Goal: Answer question/provide support

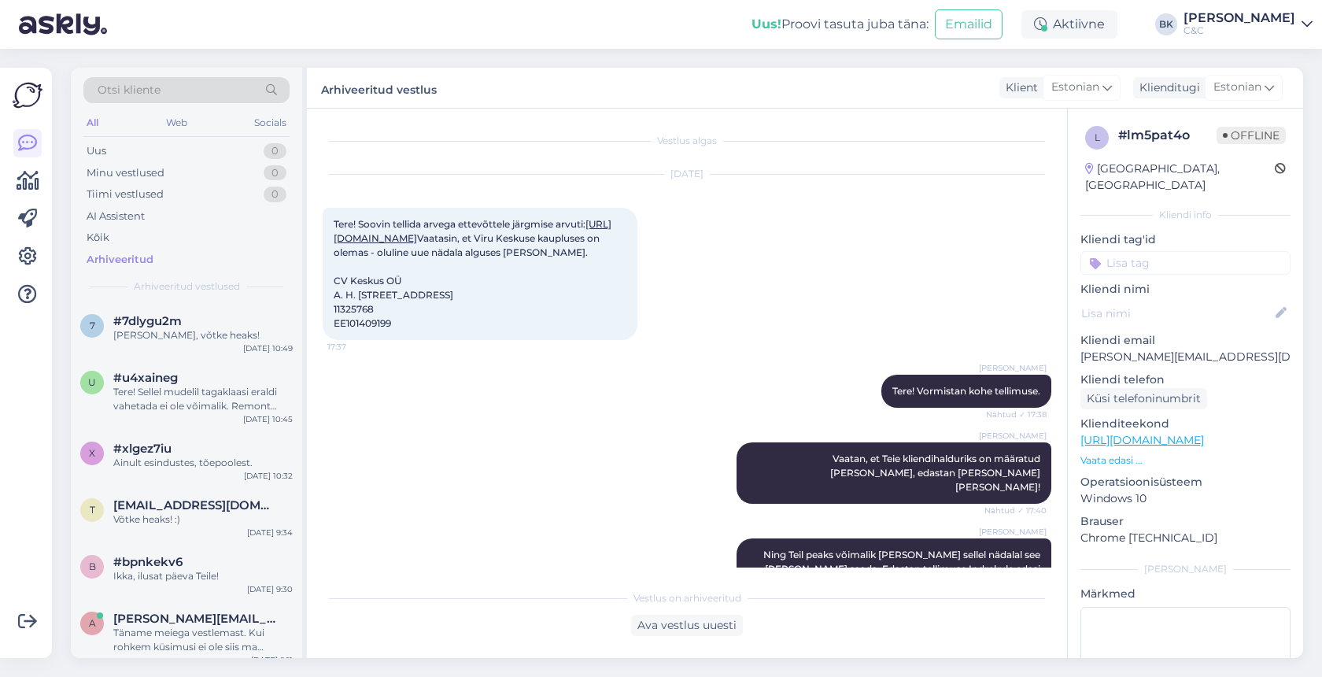
scroll to position [227, 0]
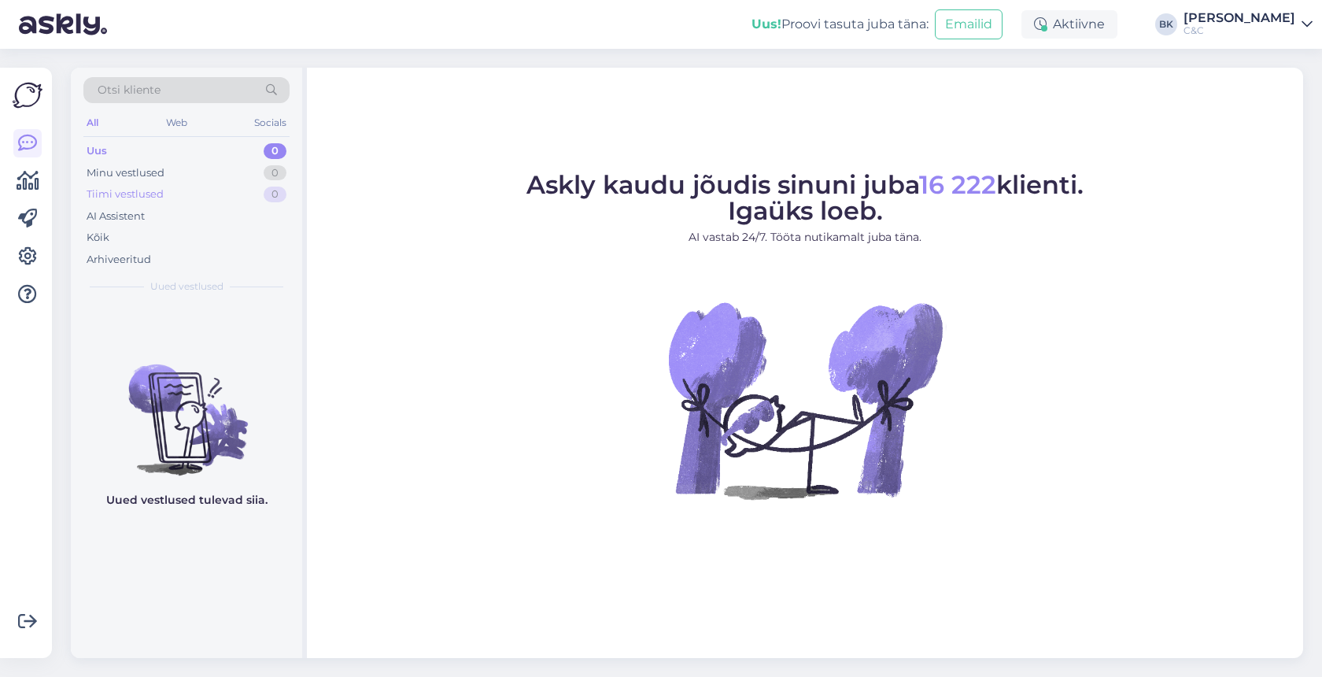
click at [172, 198] on div "Tiimi vestlused 0" at bounding box center [186, 194] width 206 height 22
click at [175, 255] on div "Arhiveeritud" at bounding box center [186, 260] width 206 height 22
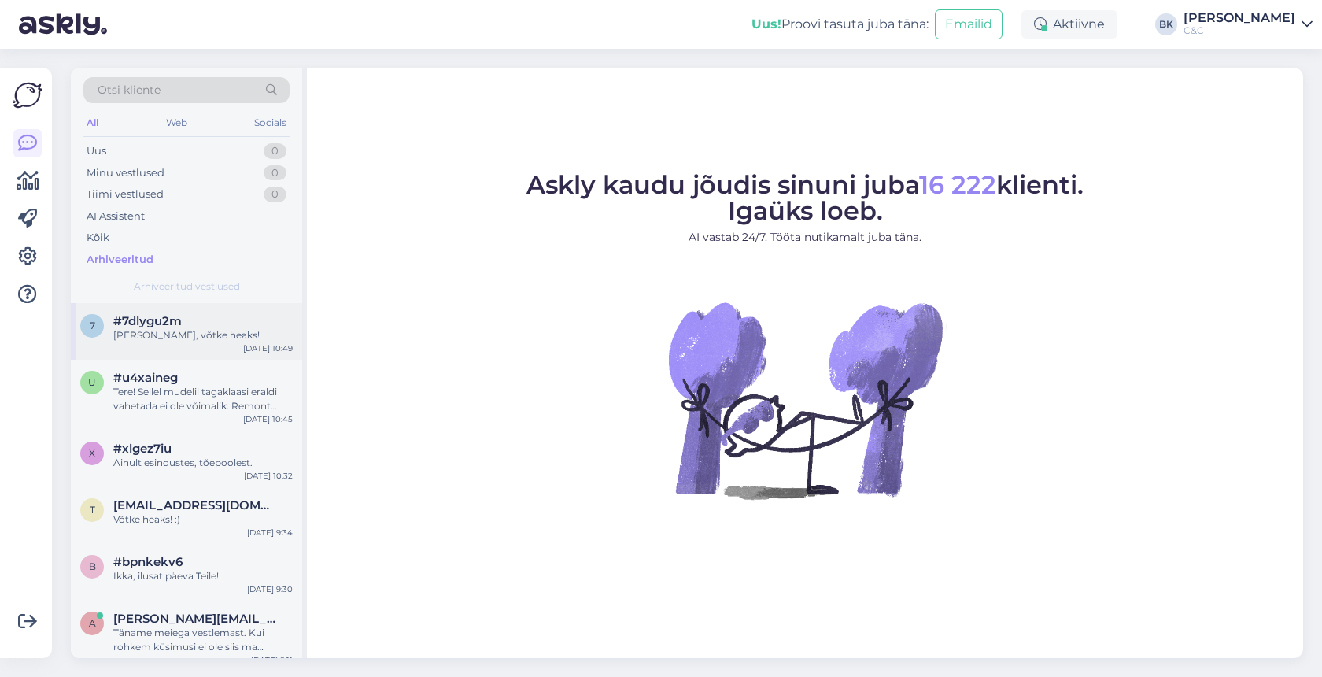
click at [180, 331] on div "[PERSON_NAME], võtke heaks!" at bounding box center [202, 335] width 179 height 14
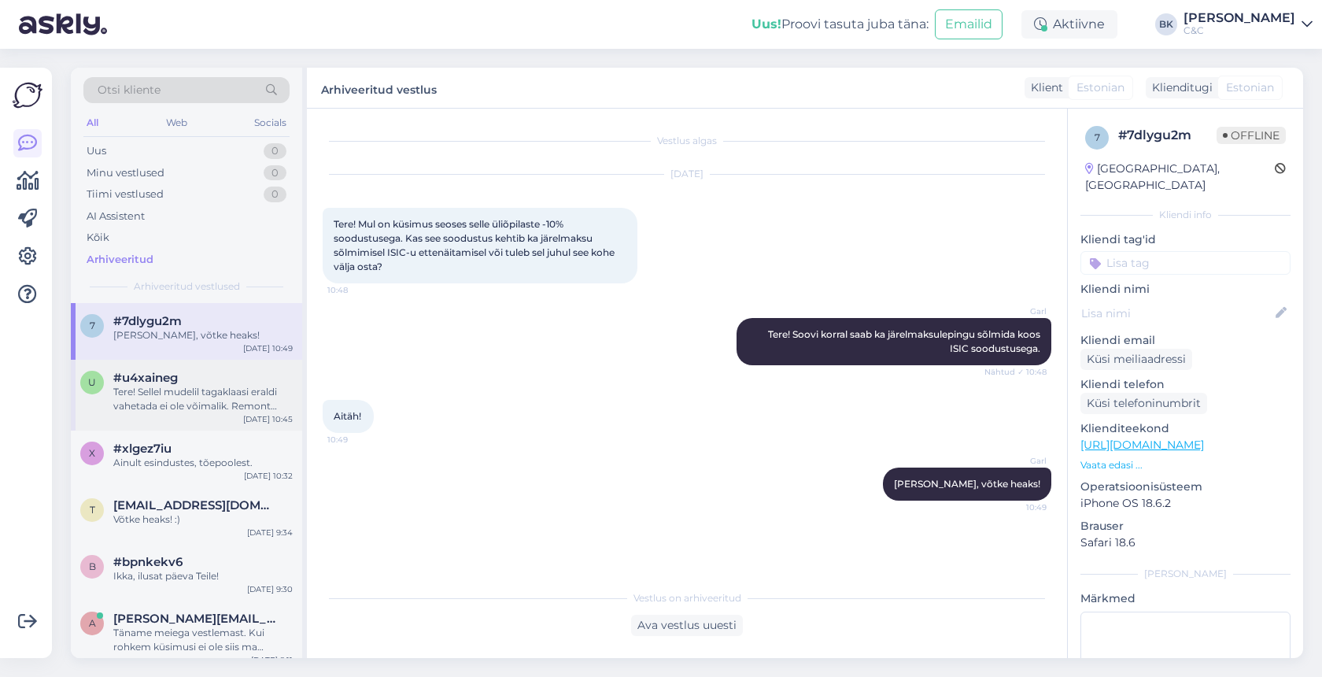
click at [186, 394] on div "Tere! Sellel mudelil tagaklaasi eraldi vahetada ei ole võimalik. Remont toimuks…" at bounding box center [202, 399] width 179 height 28
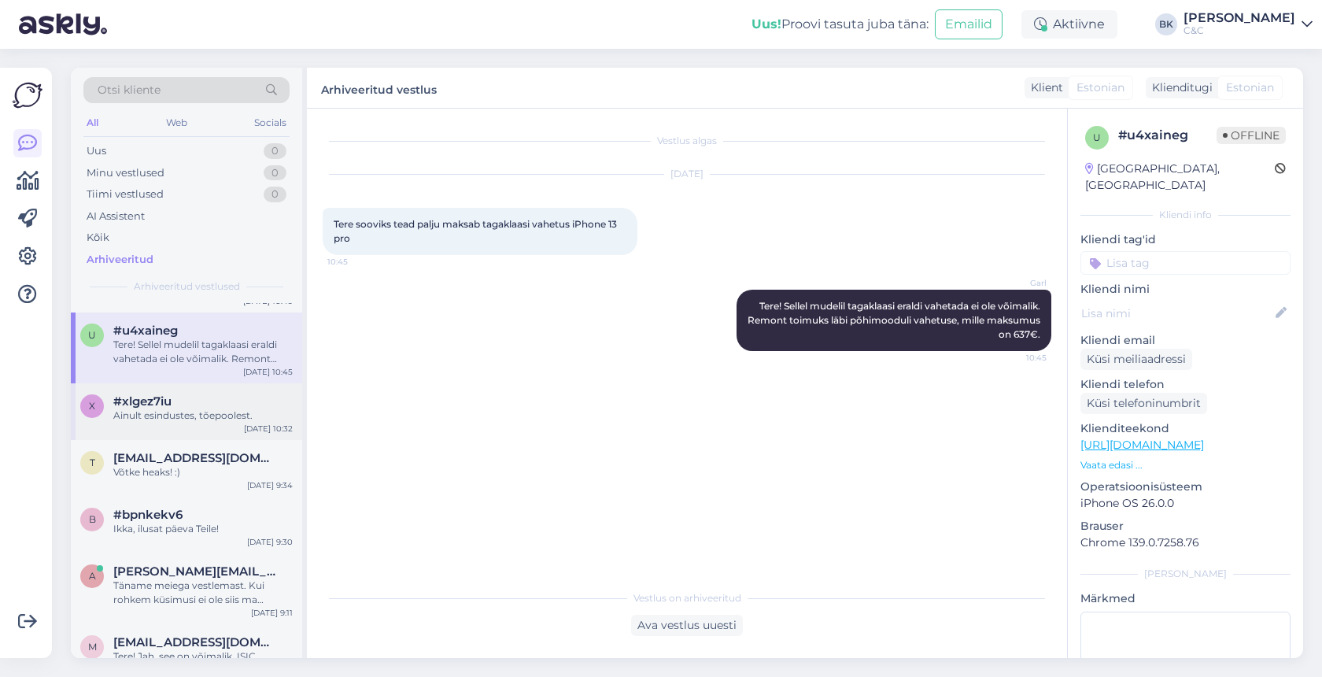
scroll to position [46, 0]
click at [199, 406] on div "#xlgez7iu" at bounding box center [202, 403] width 179 height 14
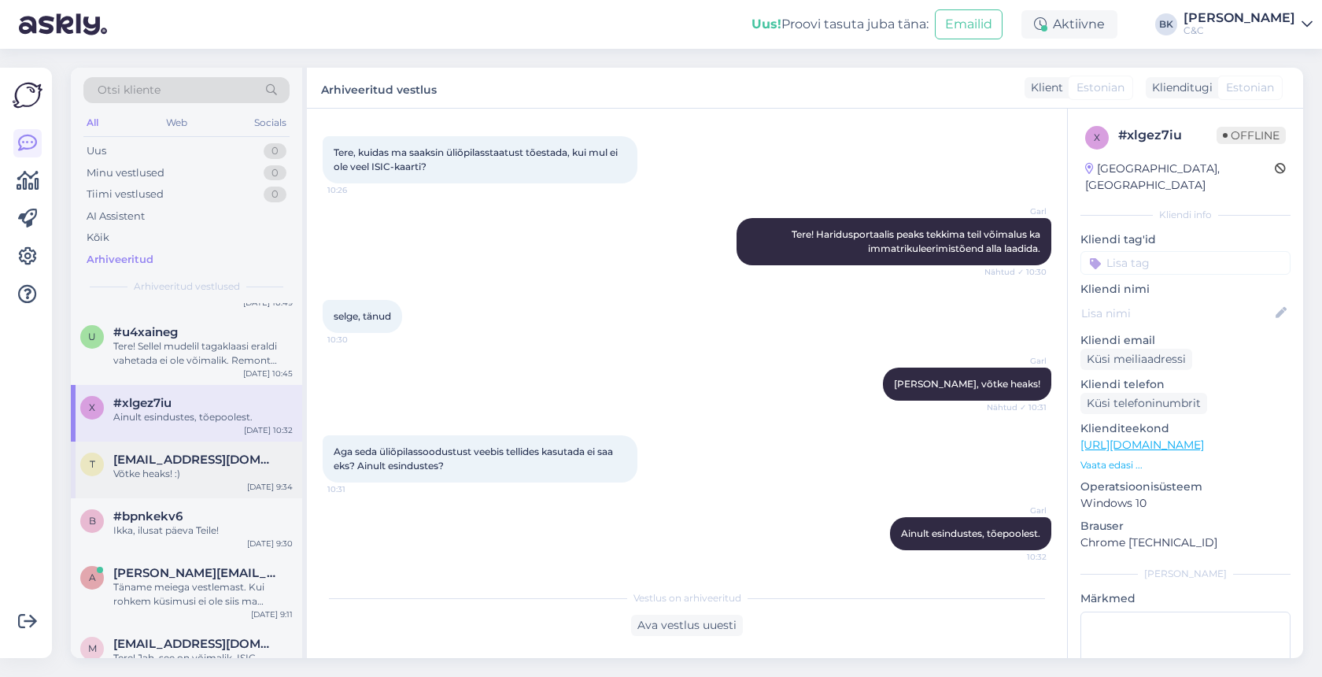
click at [202, 473] on div "Võtke heaks! :)" at bounding box center [202, 474] width 179 height 14
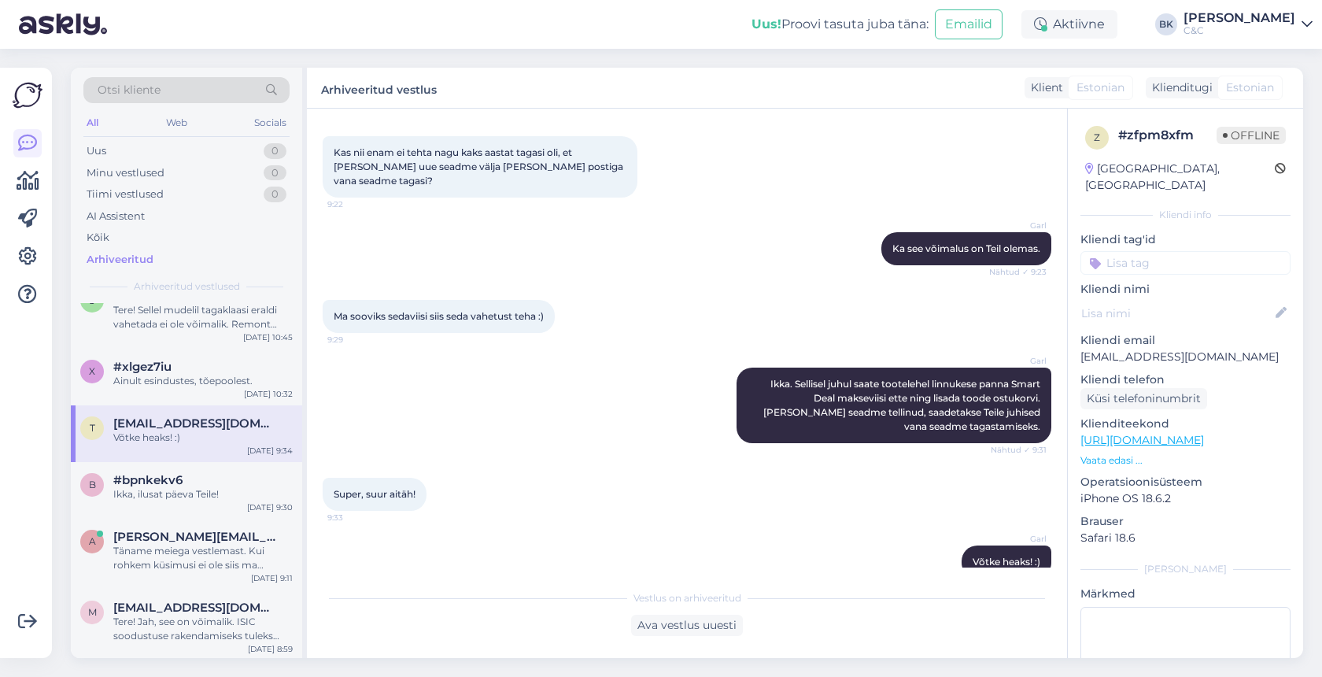
scroll to position [86, 0]
click at [202, 473] on div "#bpnkekv6" at bounding box center [202, 476] width 179 height 14
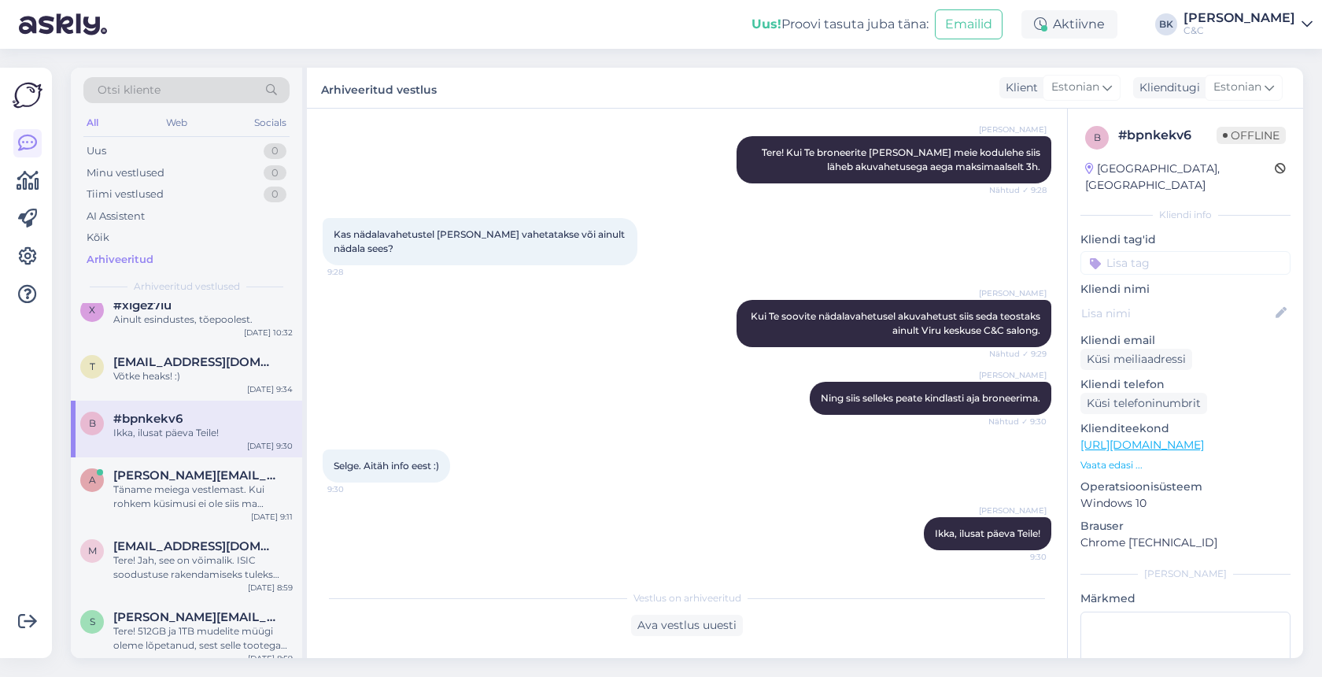
scroll to position [144, 0]
click at [205, 479] on span "[PERSON_NAME][EMAIL_ADDRESS][DOMAIN_NAME]" at bounding box center [195, 475] width 164 height 14
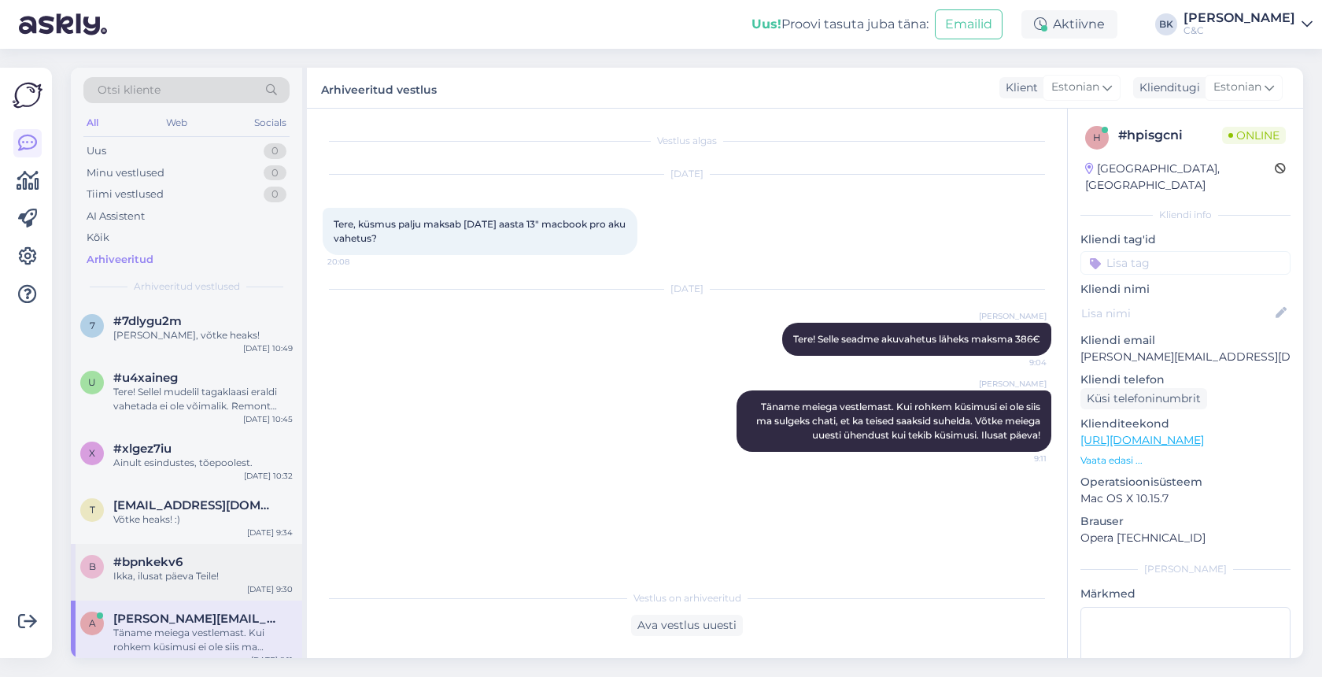
scroll to position [0, 0]
click at [183, 172] on div "Minu vestlused 0" at bounding box center [186, 173] width 206 height 22
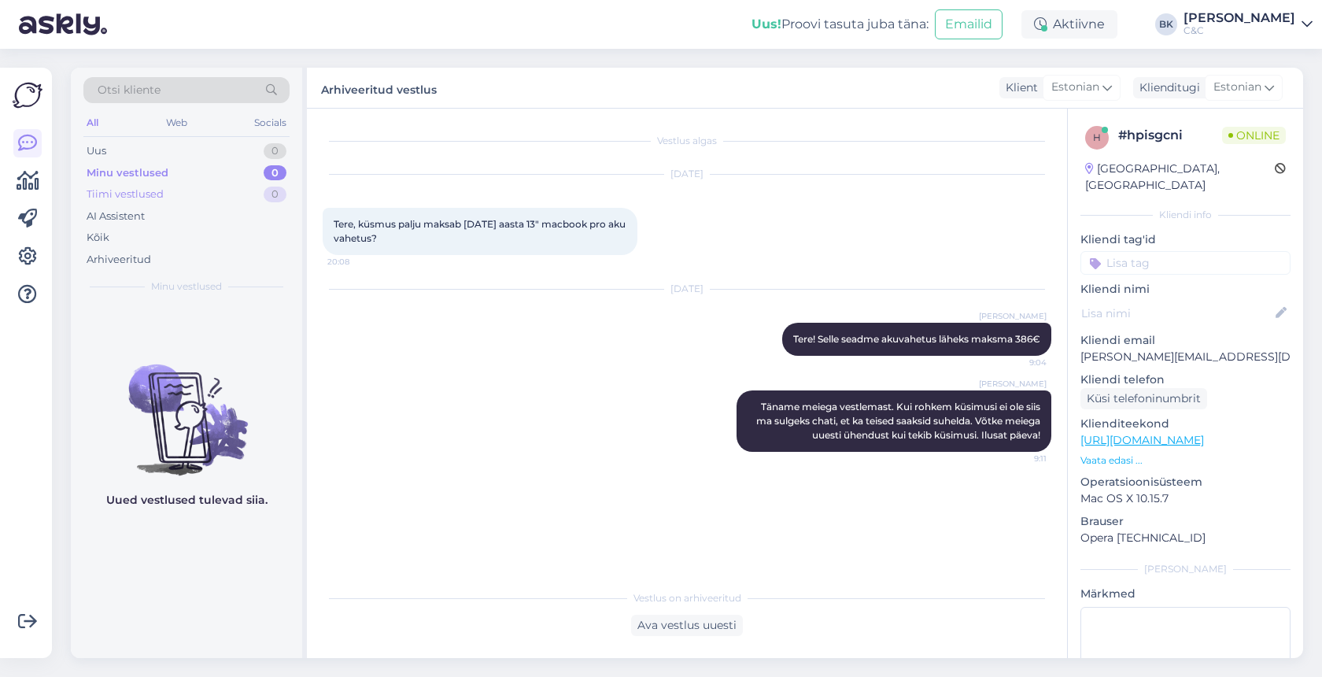
click at [189, 200] on div "Tiimi vestlused 0" at bounding box center [186, 194] width 206 height 22
click at [178, 221] on div "AI Assistent" at bounding box center [186, 216] width 206 height 22
click at [178, 239] on div "Kõik" at bounding box center [186, 238] width 206 height 22
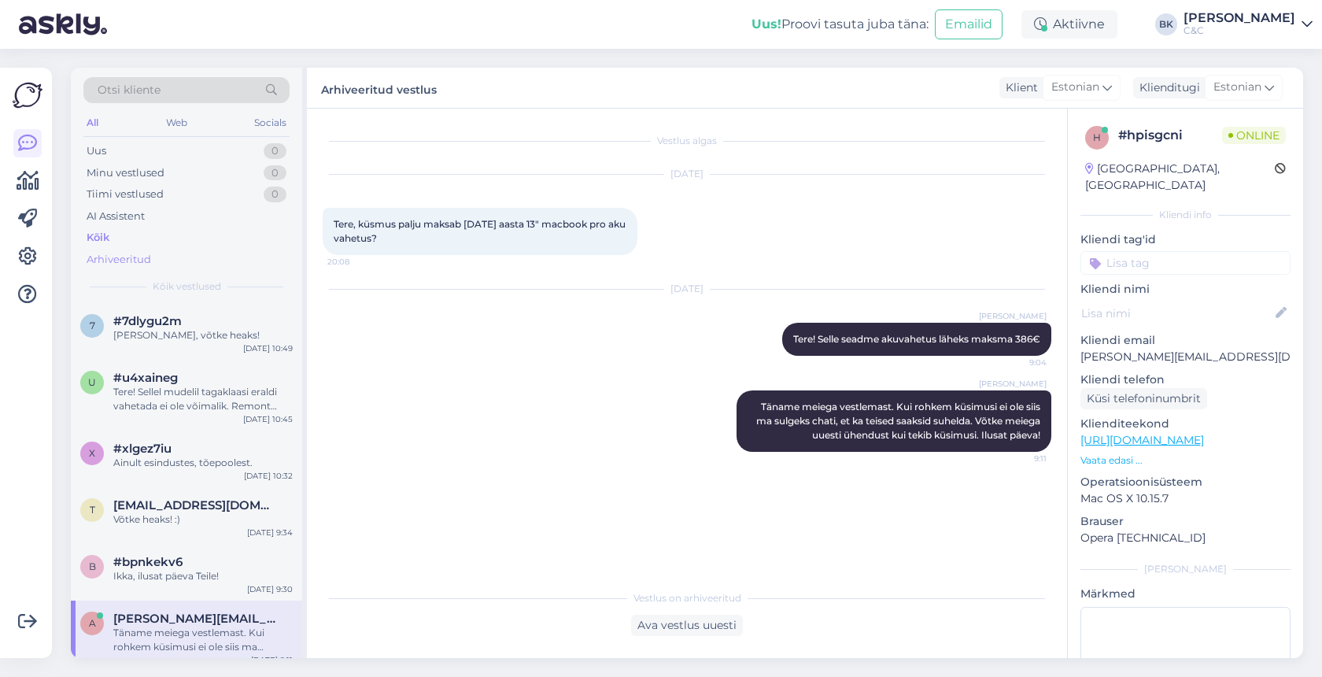
click at [176, 259] on div "Arhiveeritud" at bounding box center [186, 260] width 206 height 22
click at [180, 150] on div "Uus 0" at bounding box center [186, 151] width 206 height 22
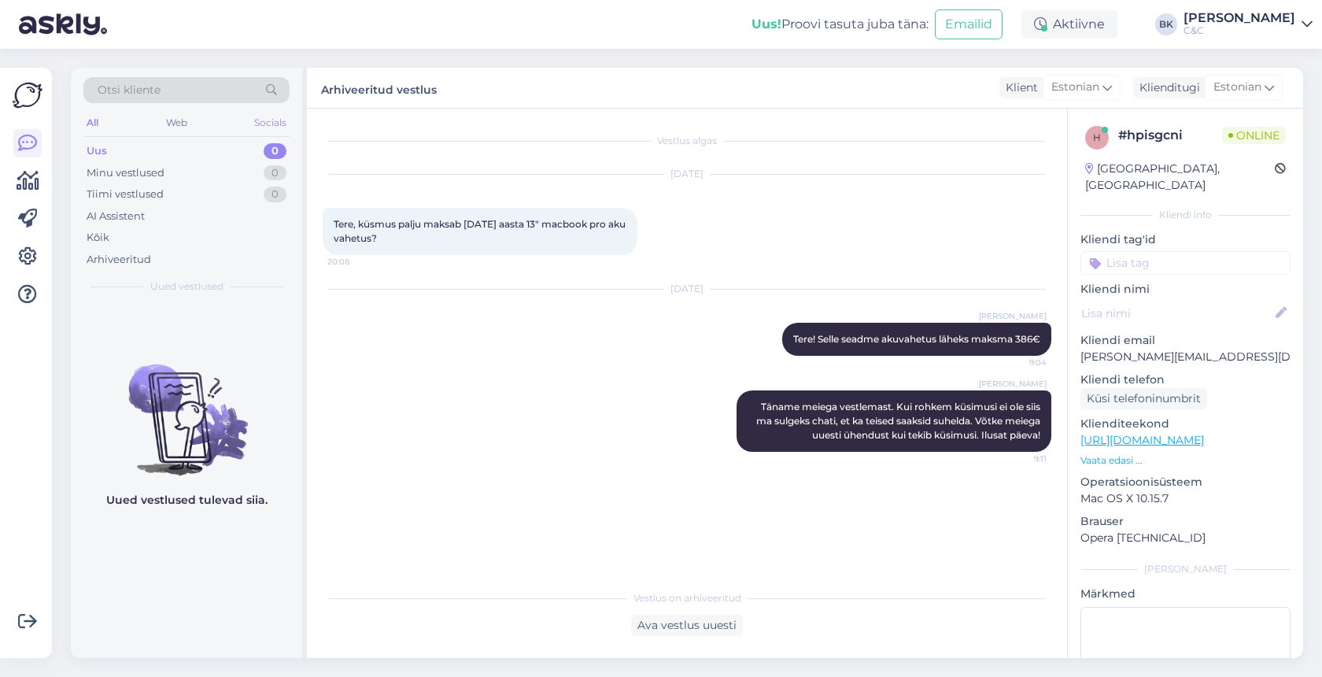
click at [267, 123] on div "Socials" at bounding box center [270, 123] width 39 height 20
click at [194, 123] on div "All Web Socials" at bounding box center [186, 125] width 206 height 24
click at [182, 124] on div "Web" at bounding box center [176, 123] width 28 height 20
click at [90, 124] on div "All" at bounding box center [92, 123] width 18 height 20
